Goal: Task Accomplishment & Management: Use online tool/utility

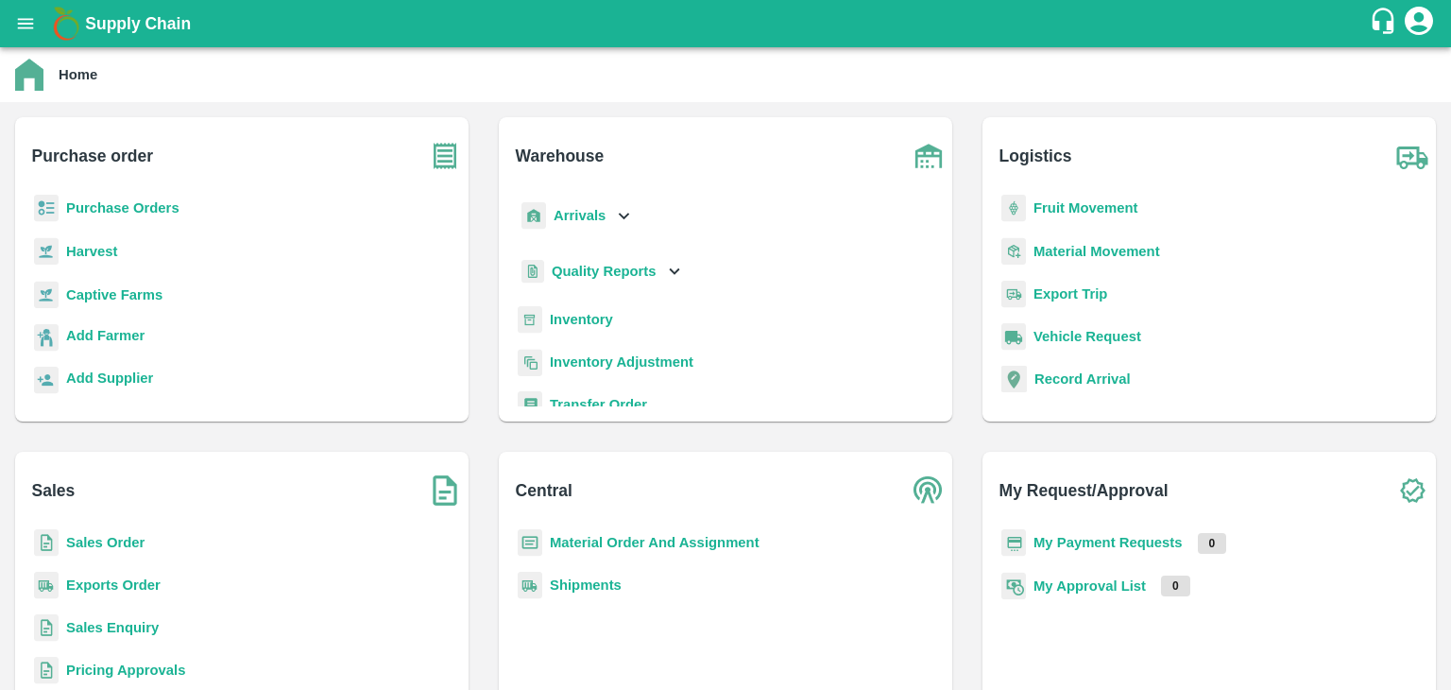
click at [570, 327] on p "Inventory" at bounding box center [581, 319] width 63 height 21
click at [570, 322] on b "Inventory" at bounding box center [581, 319] width 63 height 15
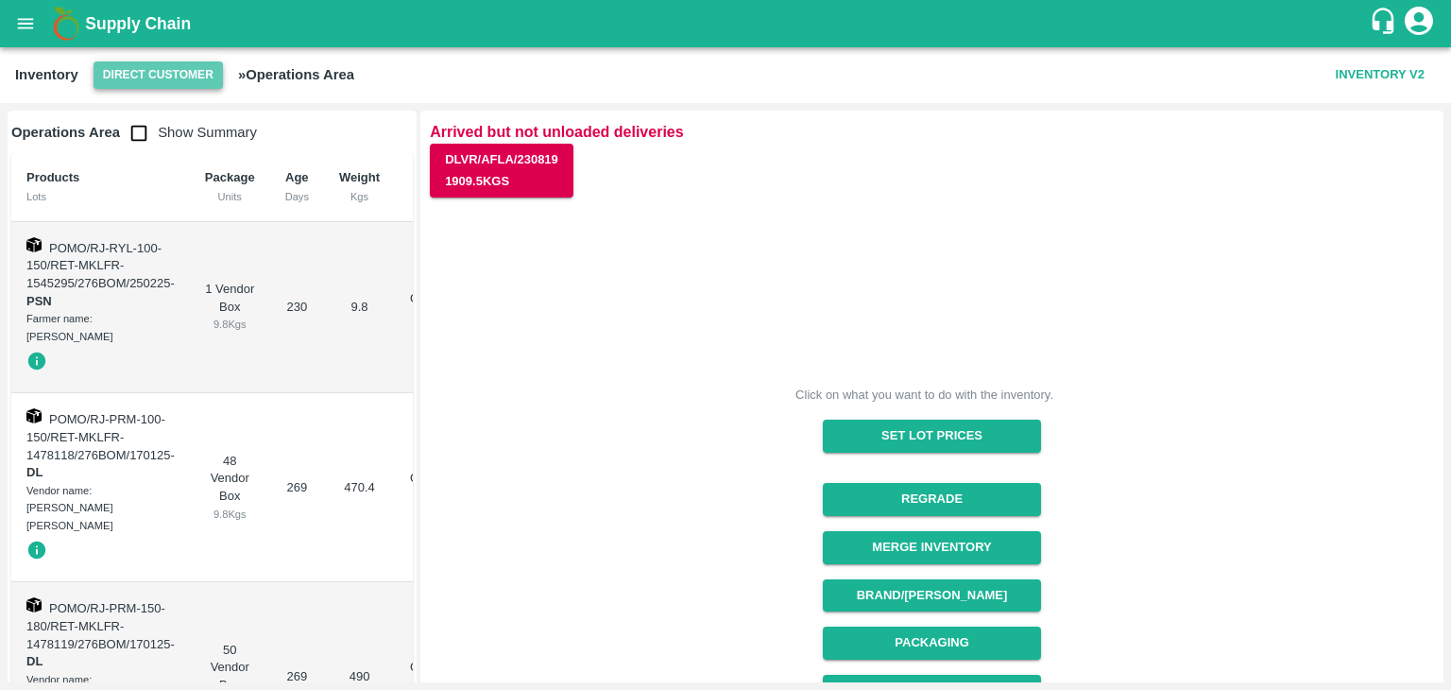
click at [204, 79] on button "Direct Customer" at bounding box center [158, 74] width 129 height 27
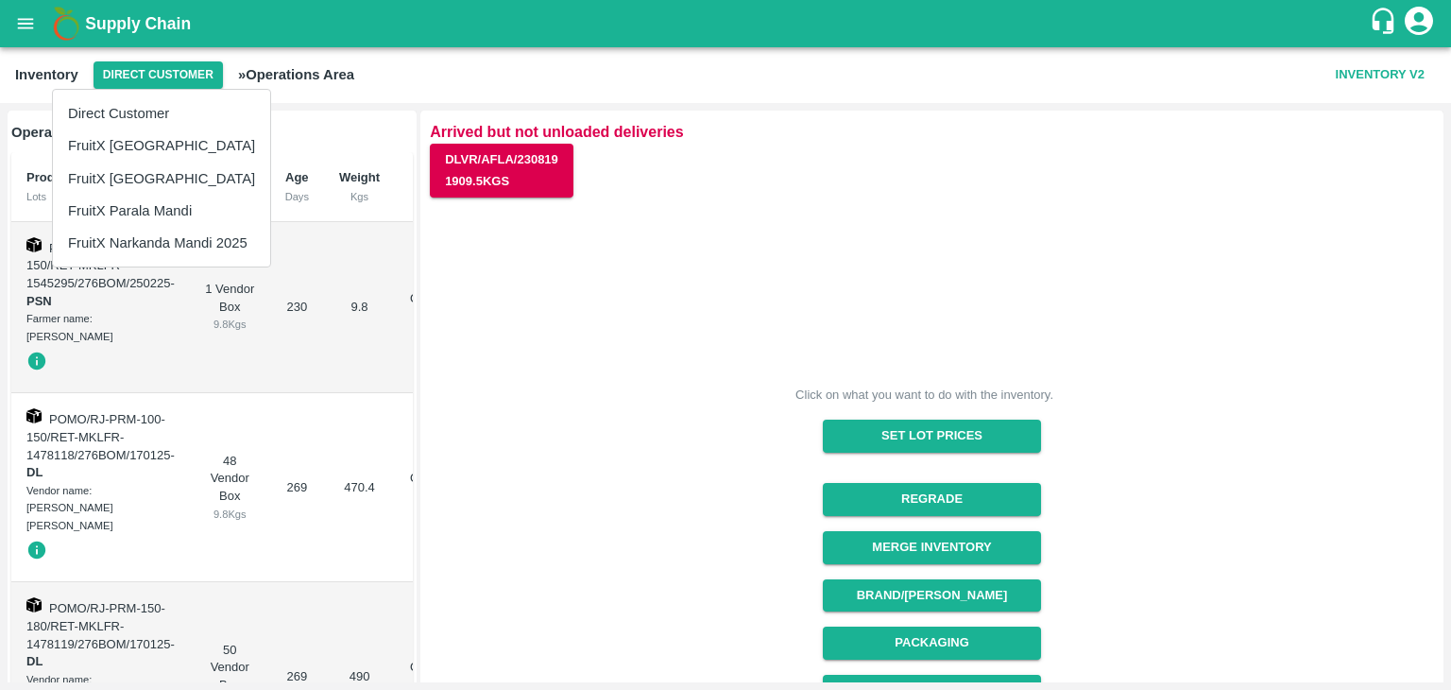
click at [151, 142] on li "FruitX [GEOGRAPHIC_DATA]" at bounding box center [161, 145] width 217 height 32
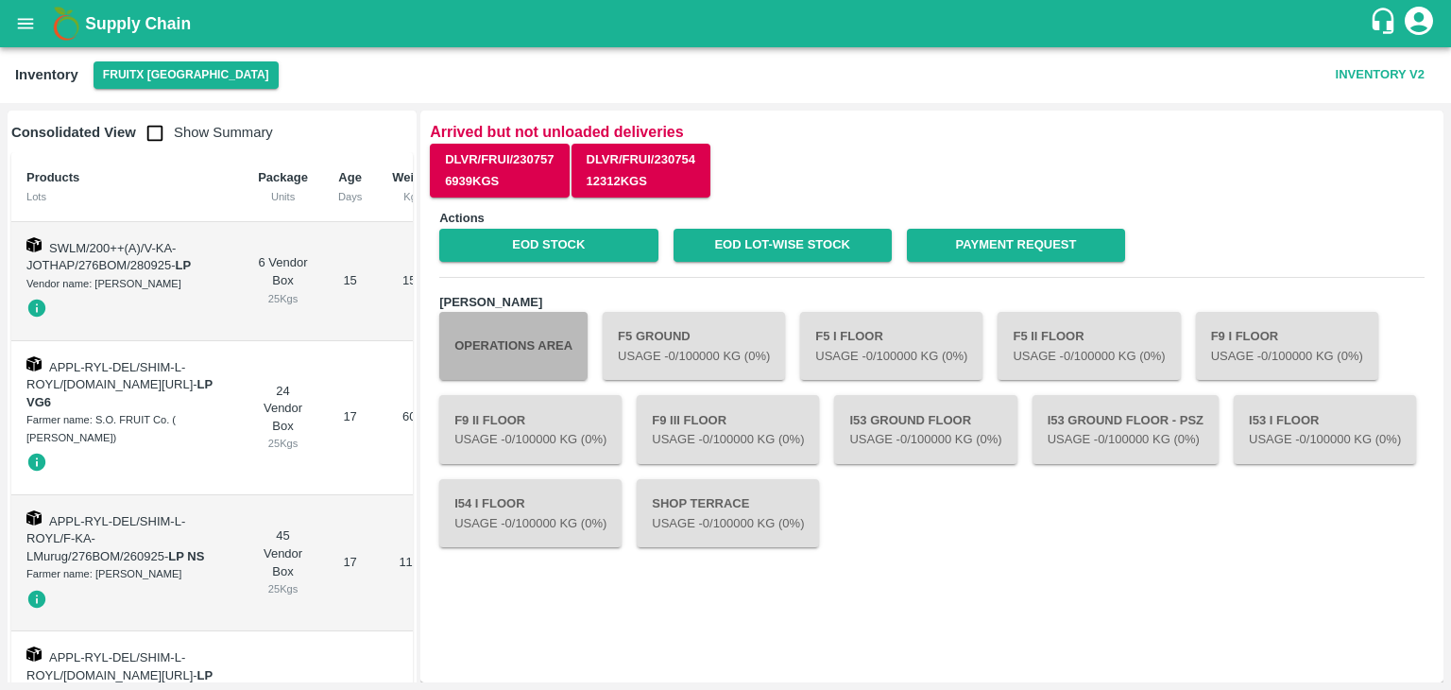
click at [501, 360] on button "Operations Area" at bounding box center [513, 346] width 148 height 68
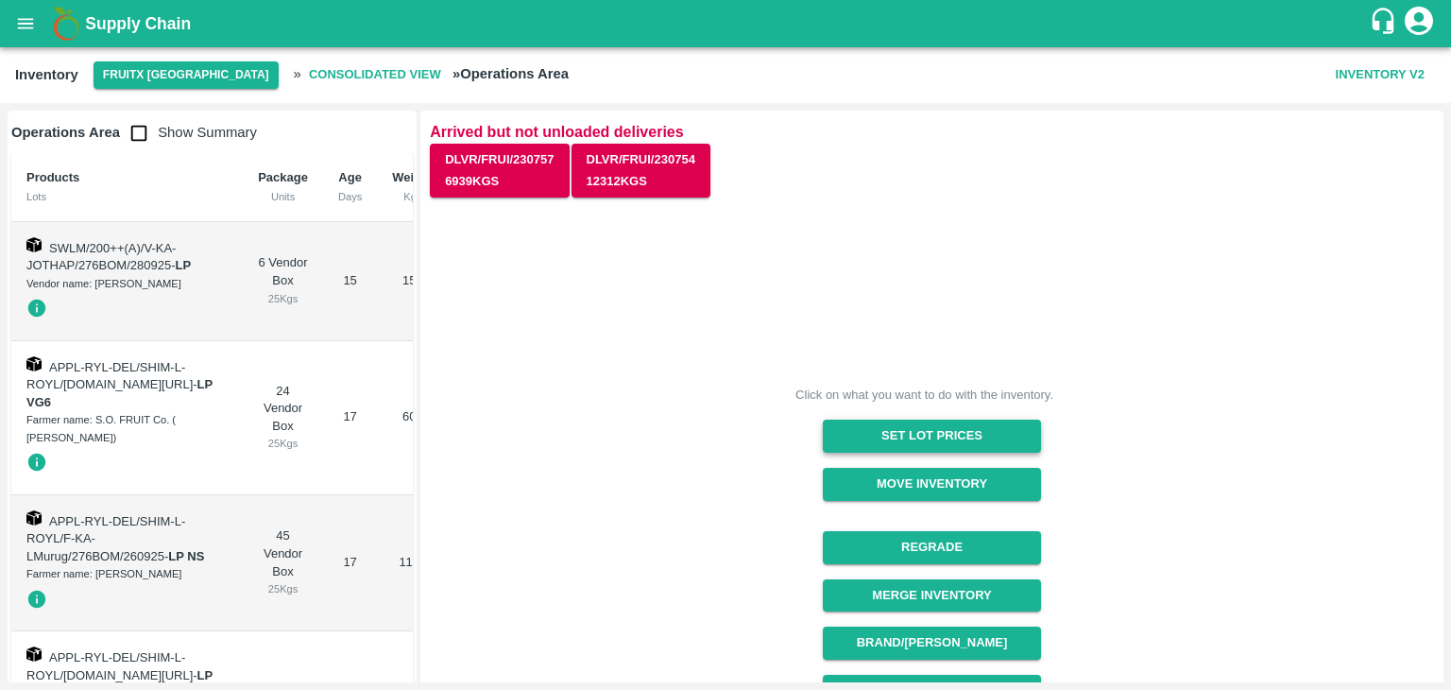
click at [956, 437] on button "Set Lot Prices" at bounding box center [932, 436] width 218 height 33
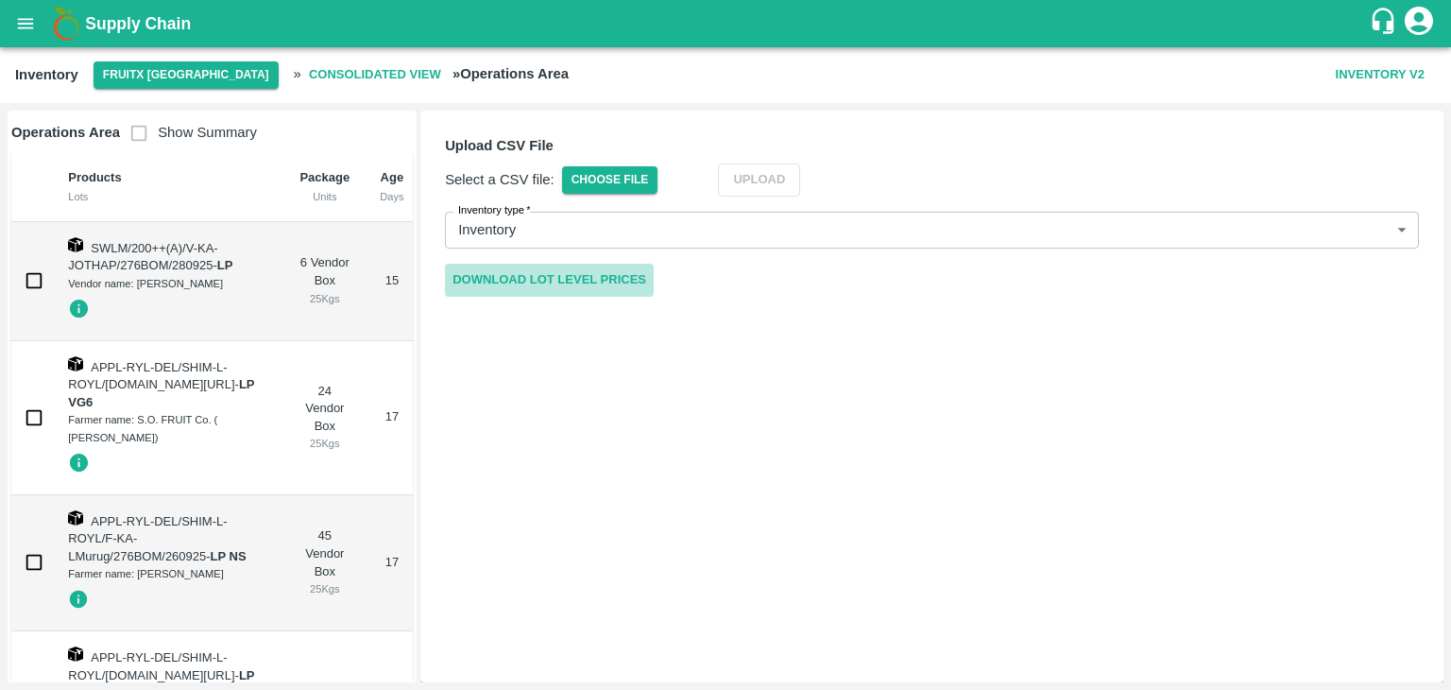
click at [615, 273] on link "Download Lot Level Prices" at bounding box center [549, 280] width 209 height 33
click at [619, 179] on span "Choose File" at bounding box center [610, 179] width 96 height 27
click at [0, 0] on input "Choose File" at bounding box center [0, 0] width 0 height 0
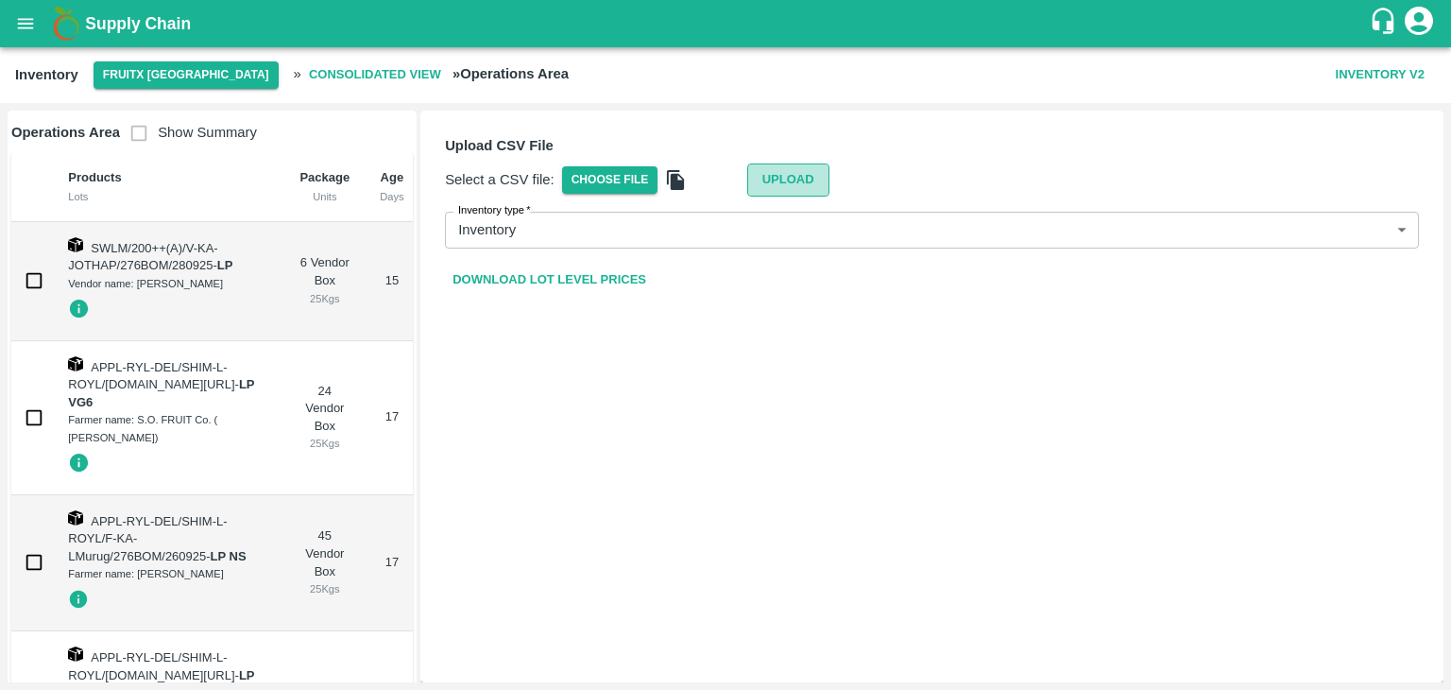
click at [803, 178] on button "Upload" at bounding box center [788, 179] width 82 height 33
click at [649, 167] on span "Choose File" at bounding box center [610, 179] width 96 height 27
click at [0, 0] on input "Choose File" at bounding box center [0, 0] width 0 height 0
click at [819, 182] on button "Upload" at bounding box center [788, 179] width 82 height 33
